Goal: Find specific page/section

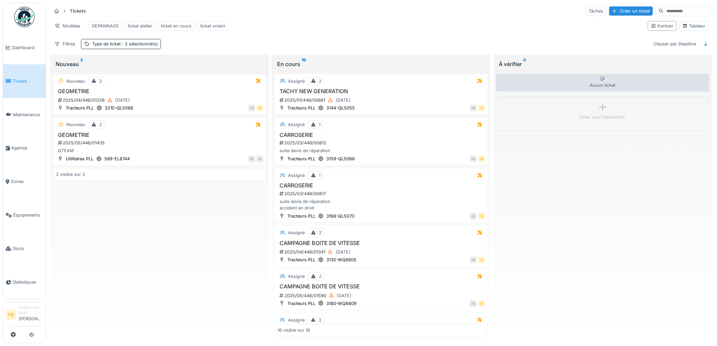
click at [24, 76] on link "Tickets" at bounding box center [24, 81] width 43 height 34
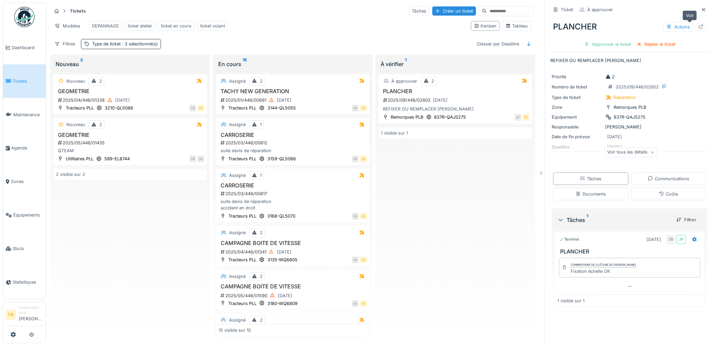
click at [698, 25] on icon at bounding box center [700, 26] width 5 height 4
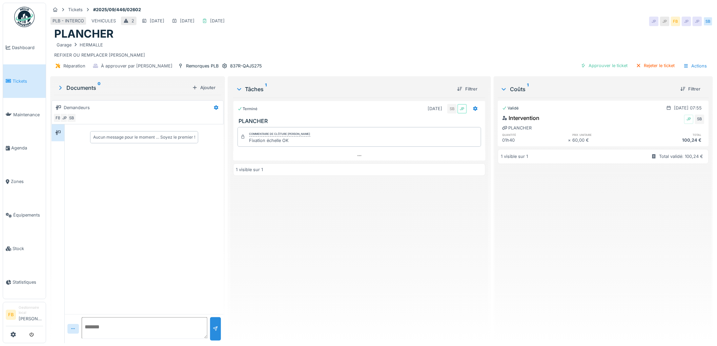
click at [23, 82] on span "Tickets" at bounding box center [28, 81] width 30 height 6
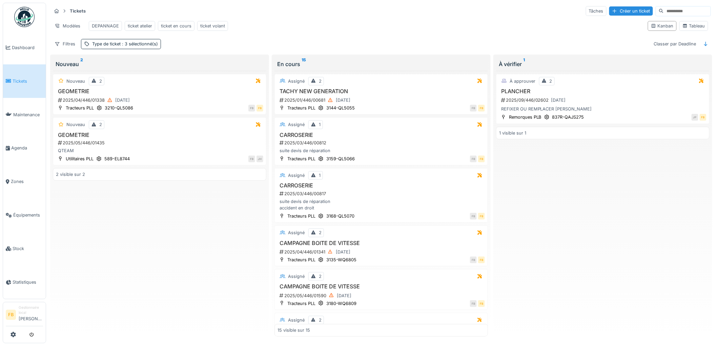
click at [667, 11] on input at bounding box center [686, 10] width 47 height 9
click at [18, 212] on span "Équipements" at bounding box center [28, 215] width 30 height 6
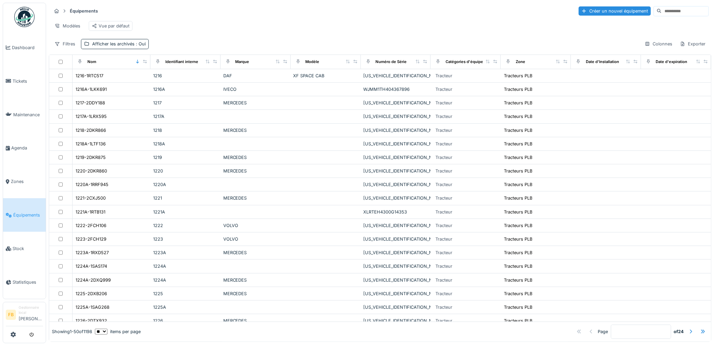
click at [661, 13] on input at bounding box center [684, 10] width 47 height 9
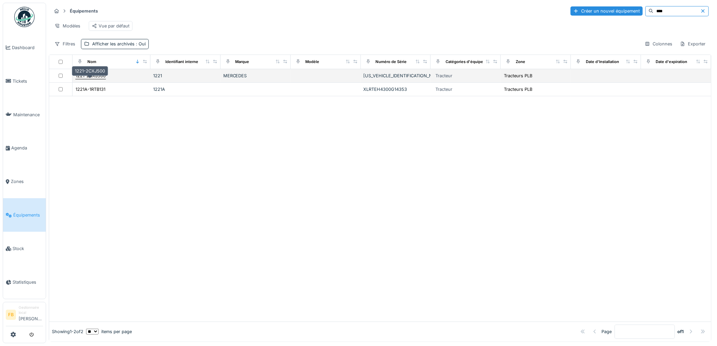
type input "****"
click at [87, 79] on div "1221-2CXJ500" at bounding box center [91, 75] width 30 height 6
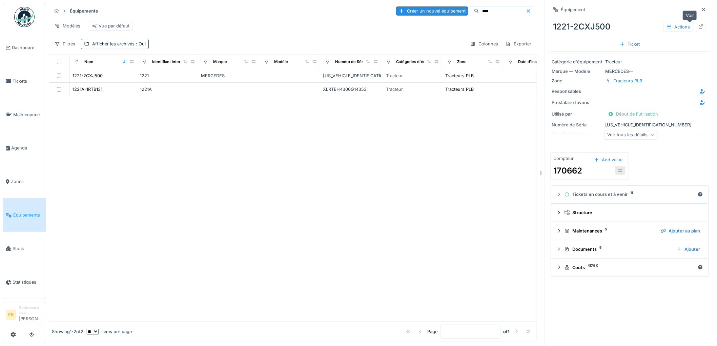
click at [696, 23] on div at bounding box center [701, 27] width 10 height 8
click at [28, 79] on span "Tickets" at bounding box center [28, 81] width 30 height 6
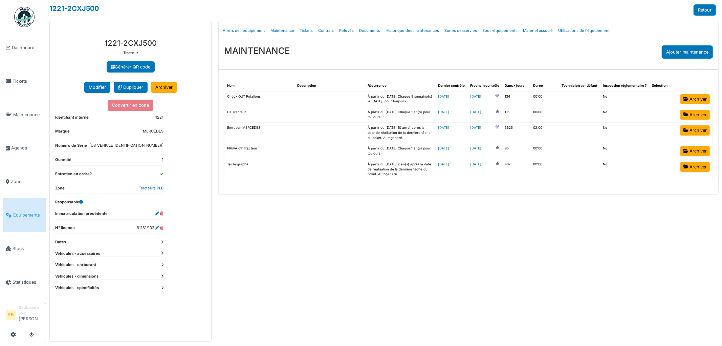
click at [308, 29] on link "Tickets" at bounding box center [306, 31] width 19 height 16
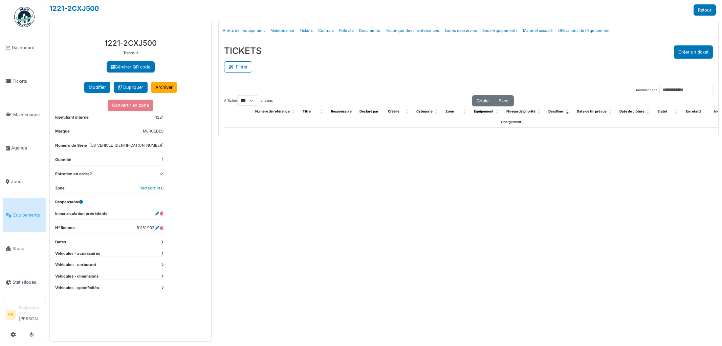
select select "***"
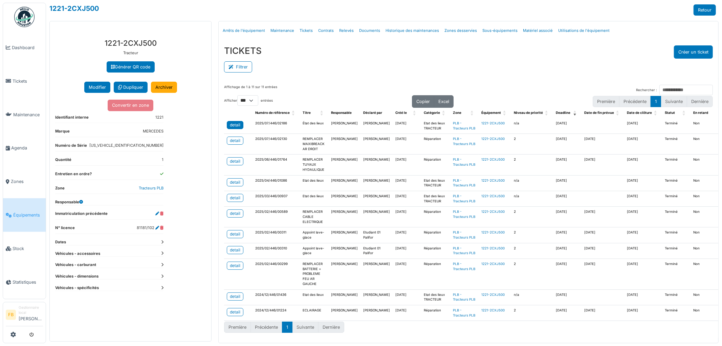
click at [232, 125] on div "detail" at bounding box center [235, 125] width 10 height 6
